Goal: Navigation & Orientation: Find specific page/section

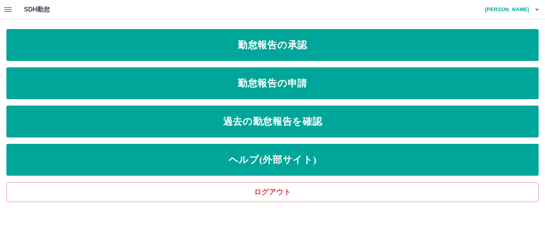
click at [9, 12] on icon "button" at bounding box center [7, 9] width 7 height 5
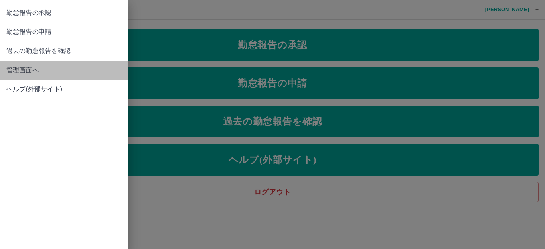
click at [27, 71] on span "管理画面へ" at bounding box center [63, 70] width 115 height 10
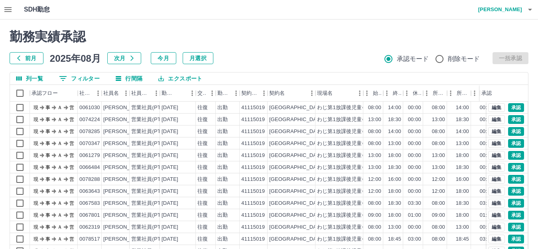
click at [530, 9] on icon "button" at bounding box center [530, 10] width 4 height 2
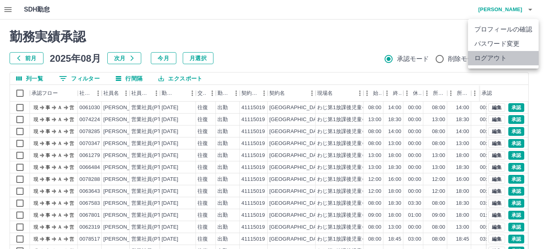
click at [524, 57] on li "ログアウト" at bounding box center [503, 58] width 71 height 14
